Goal: Task Accomplishment & Management: Manage account settings

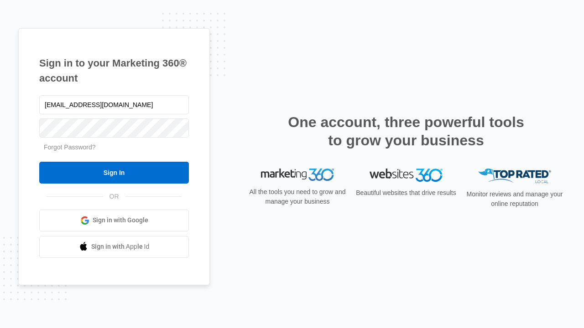
type input "dankie614@gmail.com"
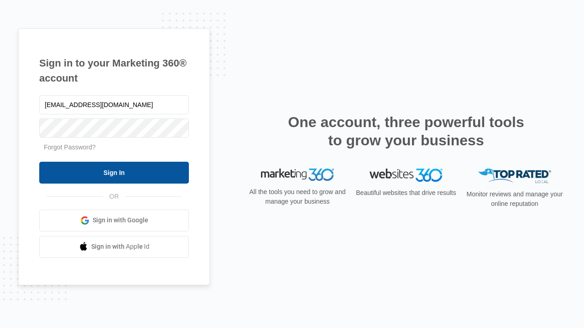
click at [114, 172] on input "Sign In" at bounding box center [114, 173] width 150 height 22
